Goal: Communication & Community: Ask a question

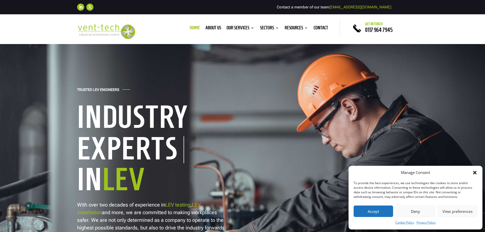
click at [476, 172] on icon "Close dialog" at bounding box center [474, 172] width 5 height 5
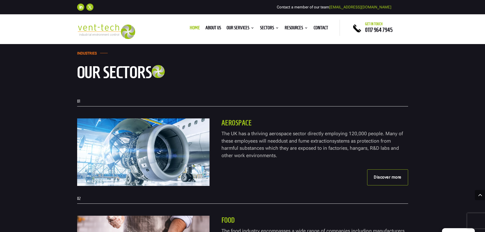
scroll to position [941, 0]
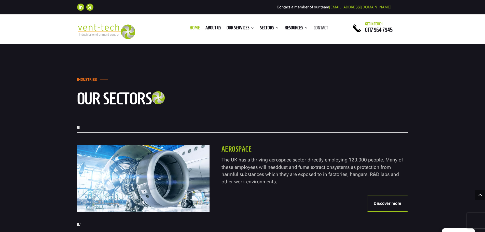
click at [324, 28] on link "Contact" at bounding box center [320, 29] width 15 height 6
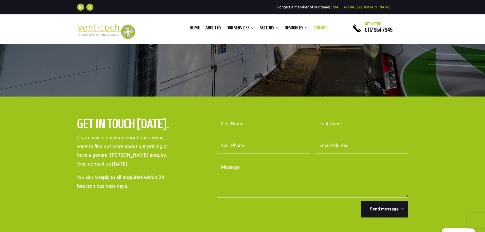
scroll to position [102, 0]
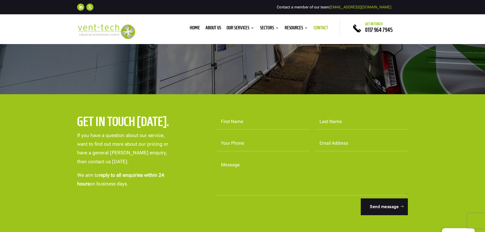
click at [256, 121] on input "First Name" at bounding box center [263, 122] width 93 height 16
type input "Jon"
type input "Gren"
type input "jgren@kirintec.com"
click at [254, 141] on input "Your Phone" at bounding box center [263, 143] width 93 height 16
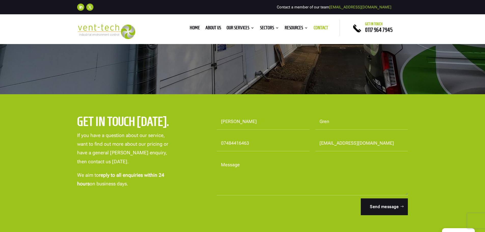
type input "07484416463"
click at [285, 179] on textarea "Message" at bounding box center [312, 176] width 191 height 38
click at [260, 173] on textarea "Hi there, We have some" at bounding box center [312, 176] width 191 height 38
click at [250, 171] on textarea "Hi there, We have some LEV units at 3 of our" at bounding box center [312, 176] width 191 height 38
click at [315, 171] on textarea "Hi there, We have some small LEV units at 3 of our" at bounding box center [312, 176] width 191 height 38
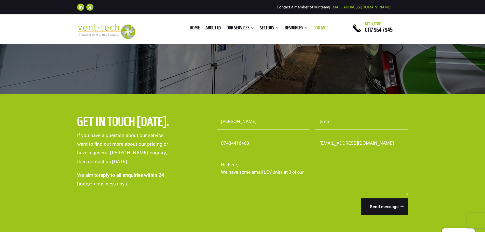
click at [316, 171] on textarea "Hi there, We have some small LEV units at 3 of our" at bounding box center [312, 176] width 191 height 38
click at [331, 173] on textarea "Hi there, We have some small LEV units at 3 of our" at bounding box center [312, 176] width 191 height 38
click at [332, 181] on textarea "Hi there, We have some small LEV units at 3 of our sites and we have been made …" at bounding box center [312, 176] width 191 height 38
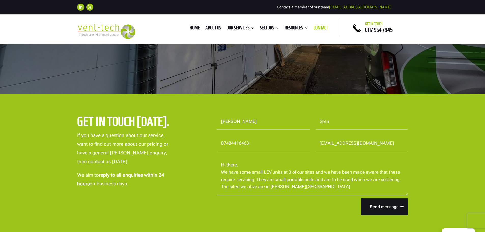
click at [251, 185] on textarea "Hi there, We have some small LEV units at 3 of our sites and we have been made …" at bounding box center [312, 176] width 191 height 38
click at [311, 185] on textarea "Hi there, We have some small LEV units at 3 of our sites and we have been made …" at bounding box center [312, 176] width 191 height 38
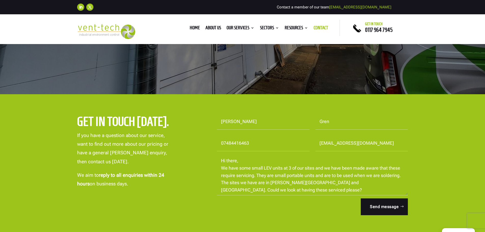
scroll to position [0, 0]
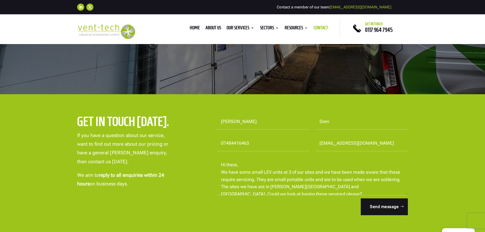
click at [263, 171] on textarea "Hi there, We have some small LEV units at 3 of our sites and we have been made …" at bounding box center [312, 176] width 191 height 38
click at [251, 171] on textarea "Hi there, We have some small LEV units at 3 of our sites and we have been made …" at bounding box center [312, 176] width 191 height 38
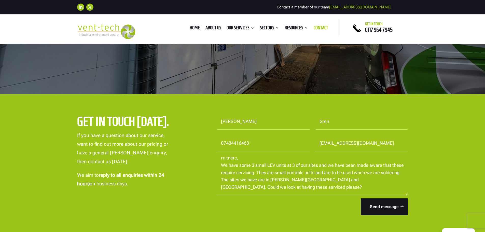
scroll to position [14, 0]
click at [291, 183] on textarea "Hi there, We have some 3 small LEV units at 3 of our sites and we have been mad…" at bounding box center [312, 176] width 191 height 38
click at [278, 186] on textarea "Hi there, We have some 3 small LEV units at 3 of our sites and we have been mad…" at bounding box center [312, 176] width 191 height 38
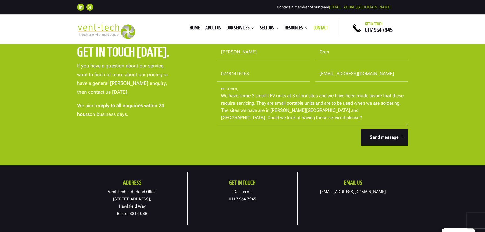
scroll to position [178, 0]
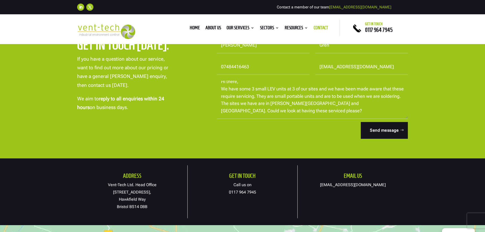
click at [273, 111] on textarea "Hi there, We have some 3 small LEV units at 3 of our sites and we have been mad…" at bounding box center [312, 100] width 191 height 38
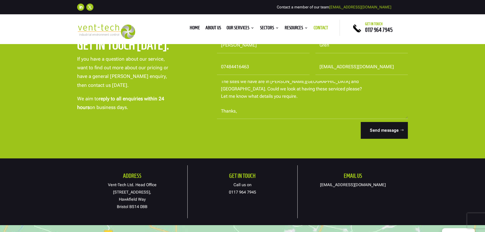
scroll to position [38, 0]
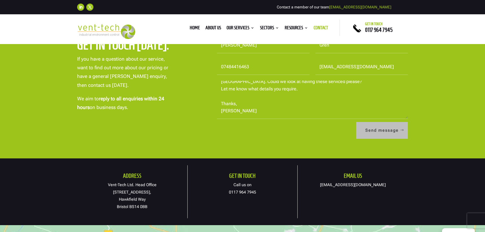
type textarea "Hi there, We have some 3 small LEV units at 3 of our sites and we have been mad…"
click at [385, 131] on button "Send message" at bounding box center [382, 130] width 52 height 17
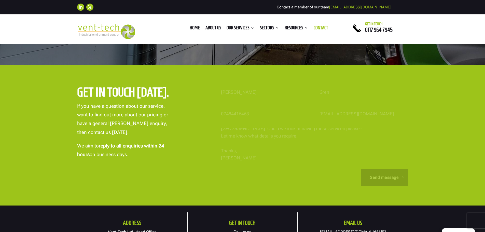
scroll to position [127, 0]
